Goal: Understand process/instructions

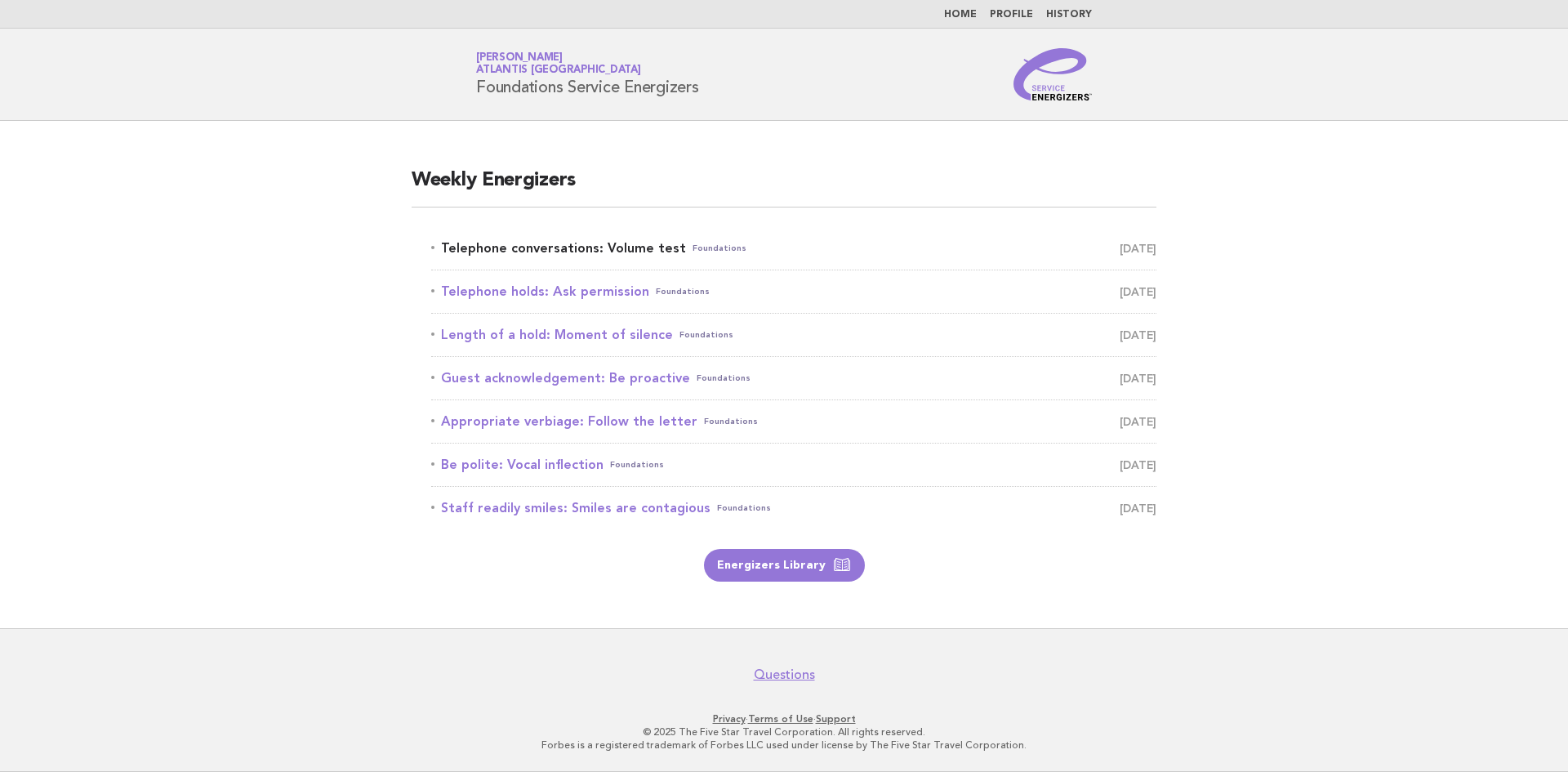
click at [570, 249] on link "Telephone conversations: Volume test Foundations [DATE]" at bounding box center [794, 248] width 725 height 23
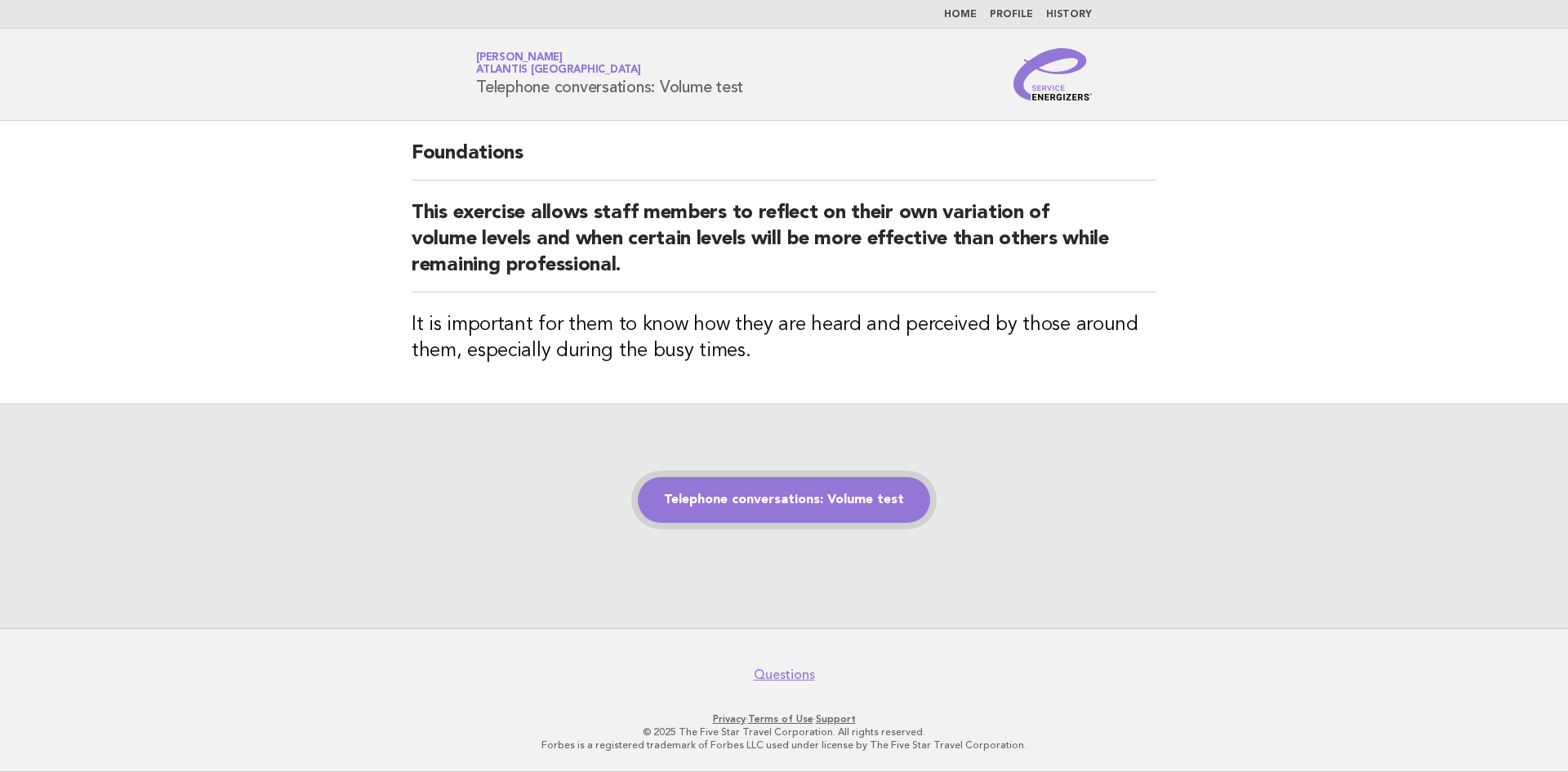
click at [826, 503] on link "Telephone conversations: Volume test" at bounding box center [783, 500] width 292 height 46
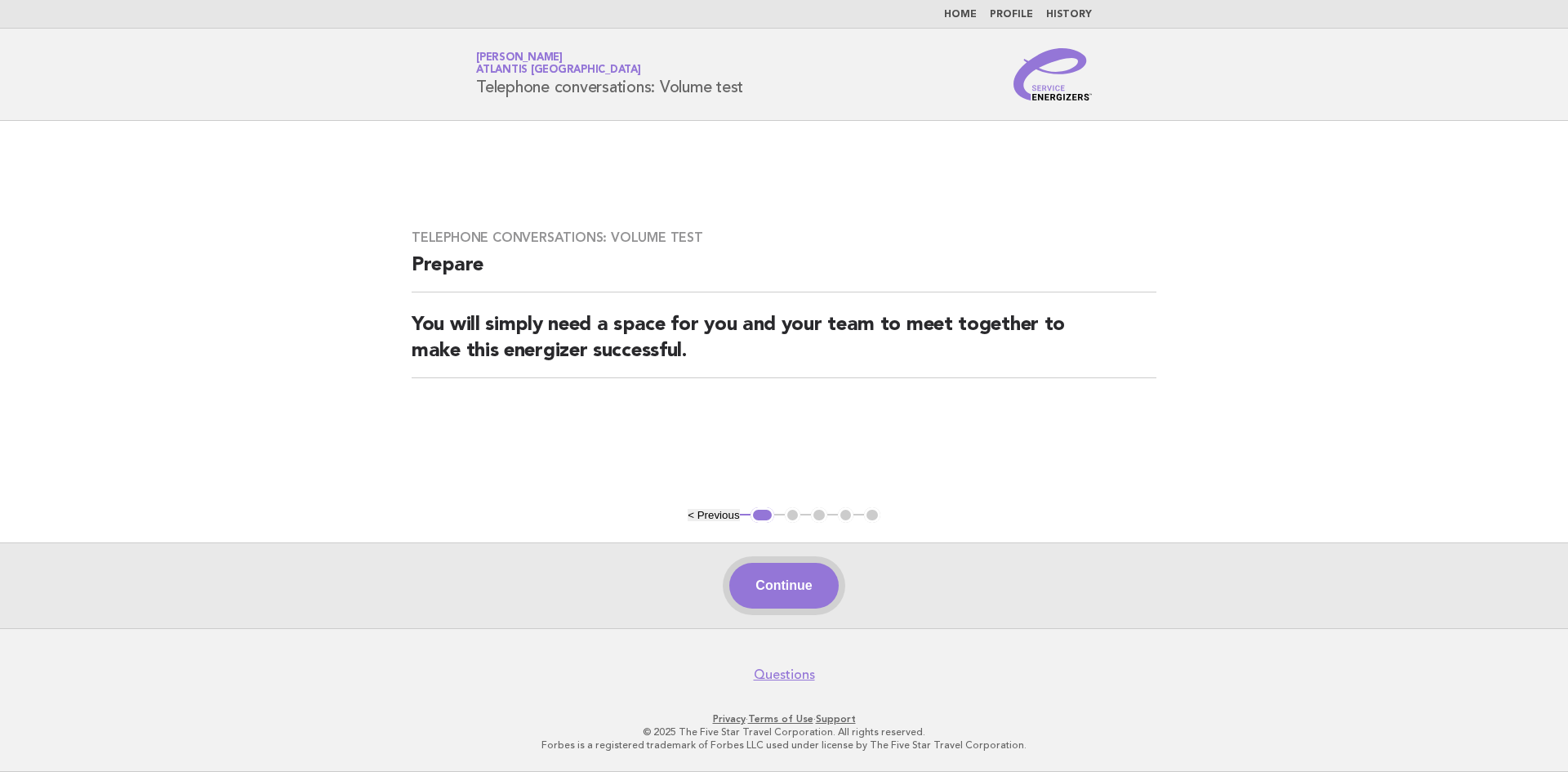
click at [794, 580] on button "Continue" at bounding box center [783, 585] width 109 height 46
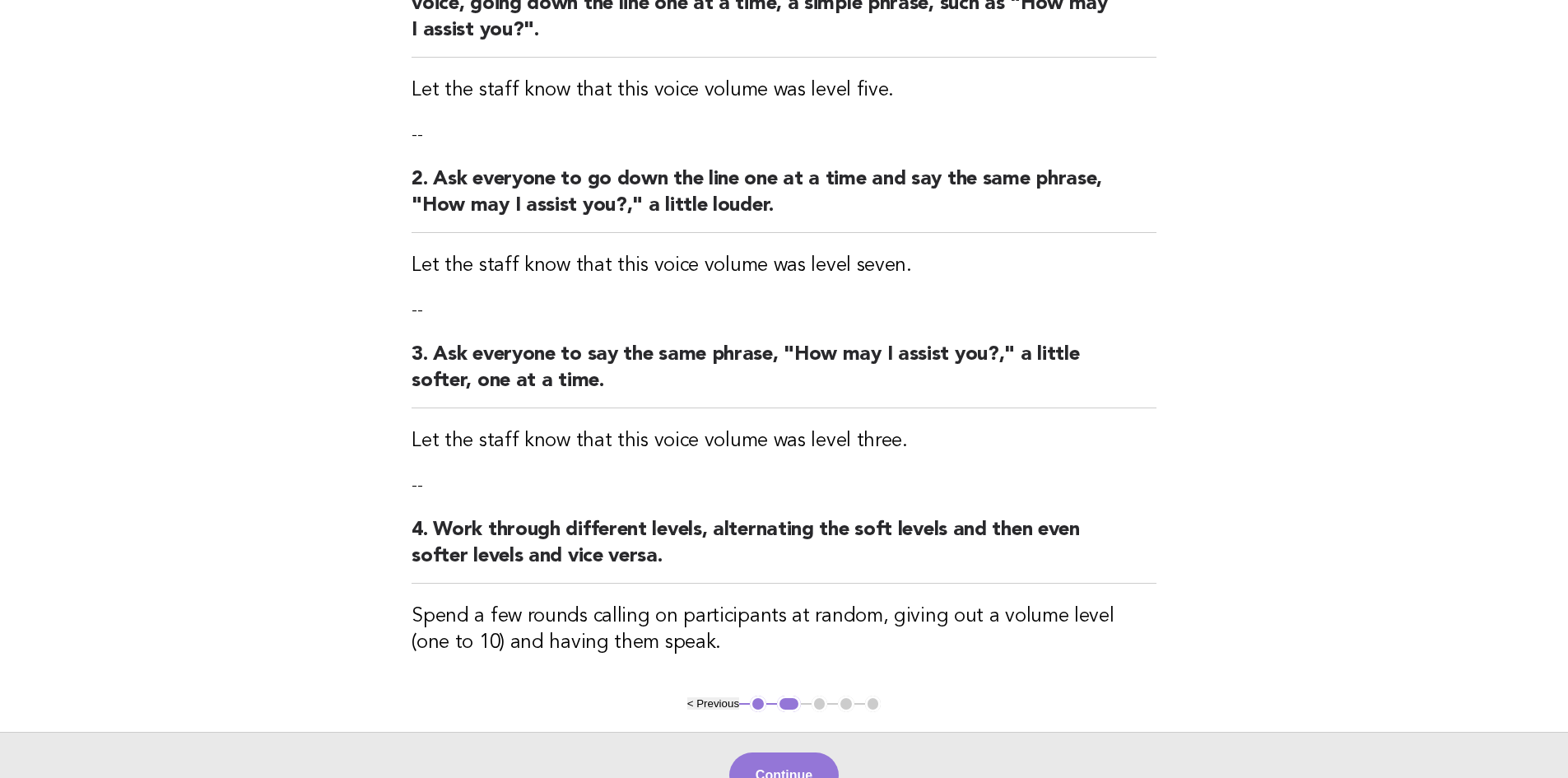
scroll to position [329, 0]
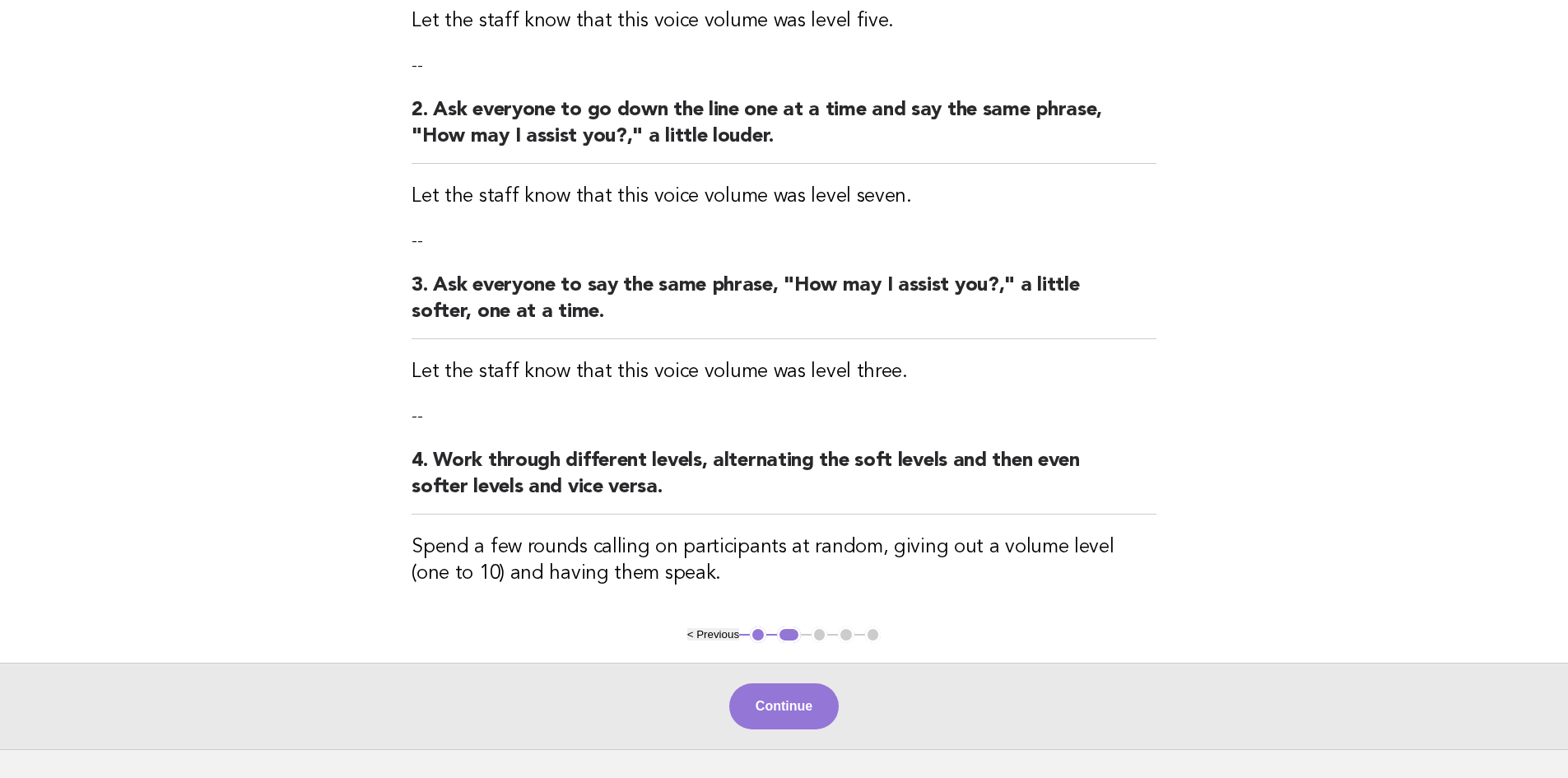
click at [793, 711] on button "Continue" at bounding box center [784, 706] width 110 height 46
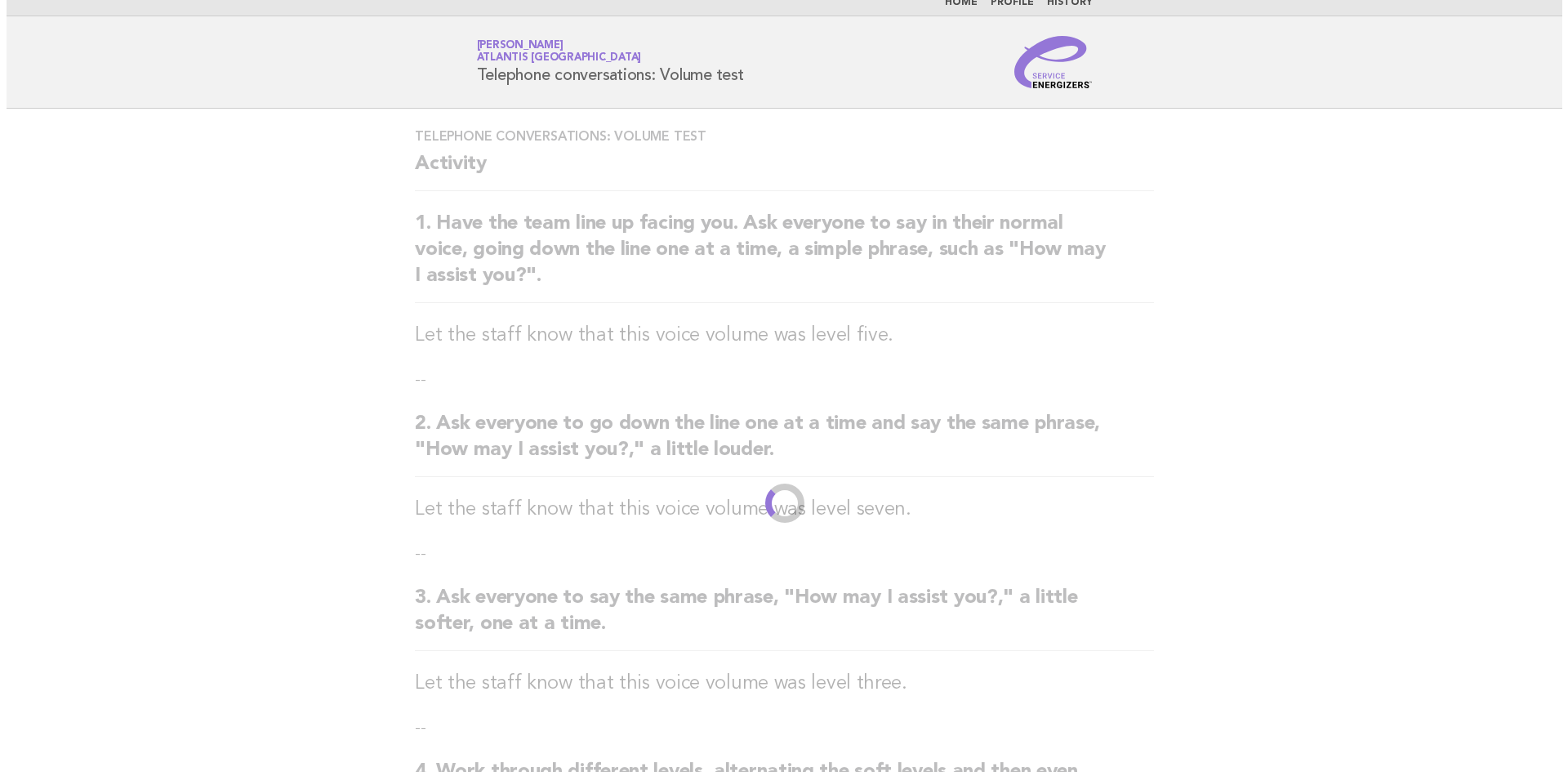
scroll to position [0, 0]
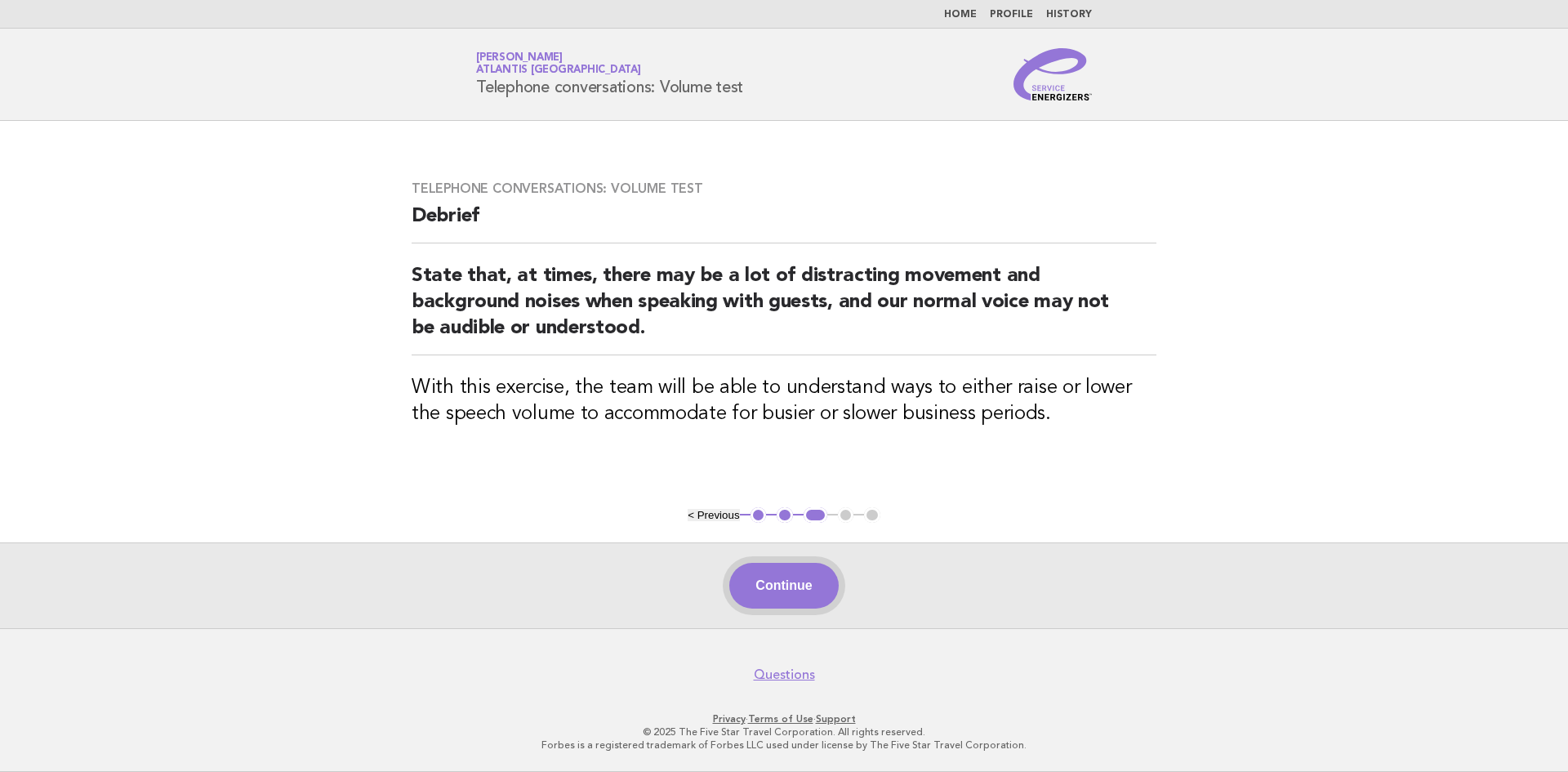
click at [795, 584] on button "Continue" at bounding box center [783, 585] width 109 height 46
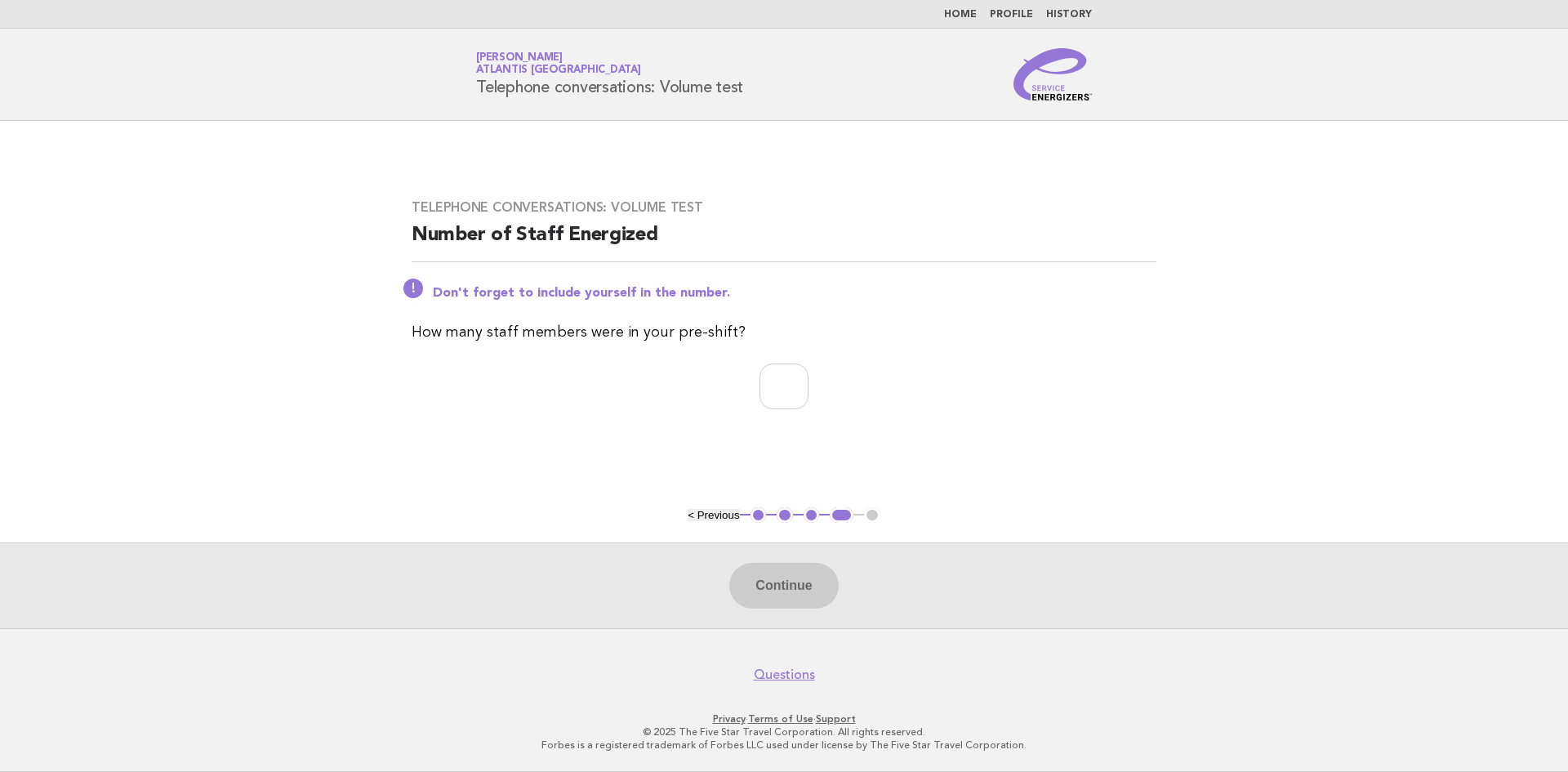
click at [966, 16] on link "Home" at bounding box center [960, 15] width 33 height 10
